Goal: Transaction & Acquisition: Purchase product/service

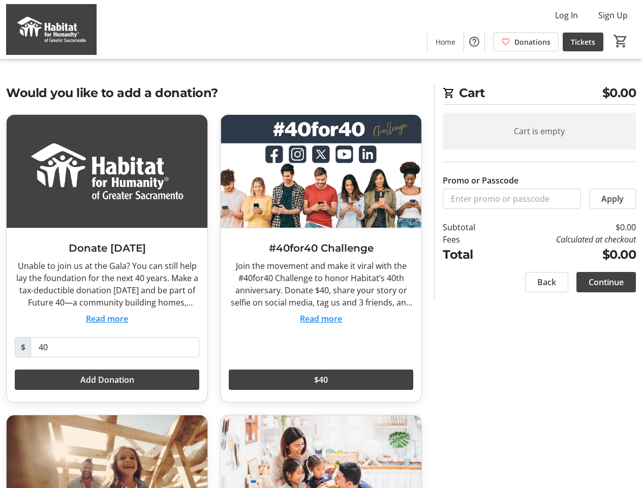
click at [321, 244] on h3 "#40for40 Challenge" at bounding box center [321, 247] width 185 height 15
click at [51, 29] on img at bounding box center [51, 29] width 90 height 51
click at [566, 15] on span "Log In" at bounding box center [566, 15] width 23 height 12
click at [474, 42] on mat-icon "Help" at bounding box center [474, 42] width 12 height 12
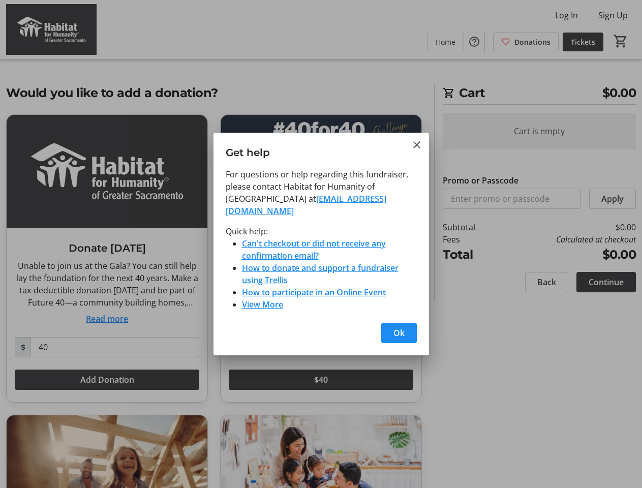
click at [621, 41] on div at bounding box center [321, 244] width 642 height 488
